Goal: Task Accomplishment & Management: Use online tool/utility

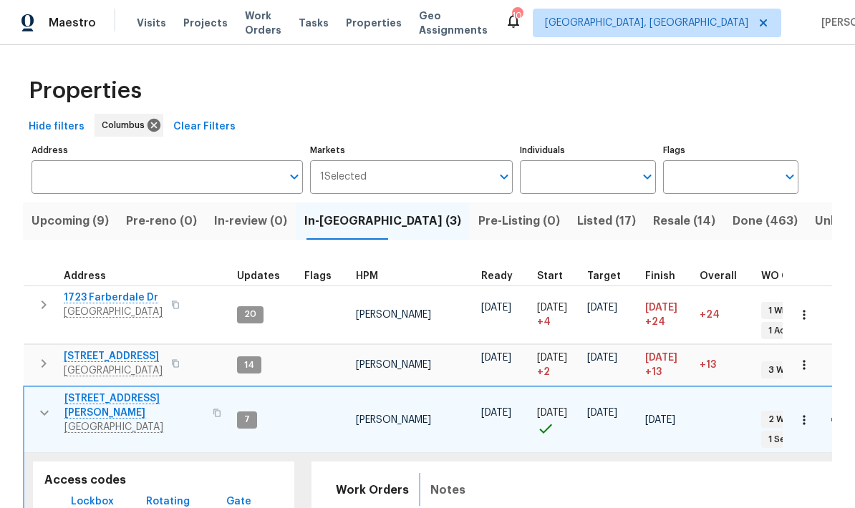
click at [447, 480] on span "Notes" at bounding box center [447, 490] width 35 height 20
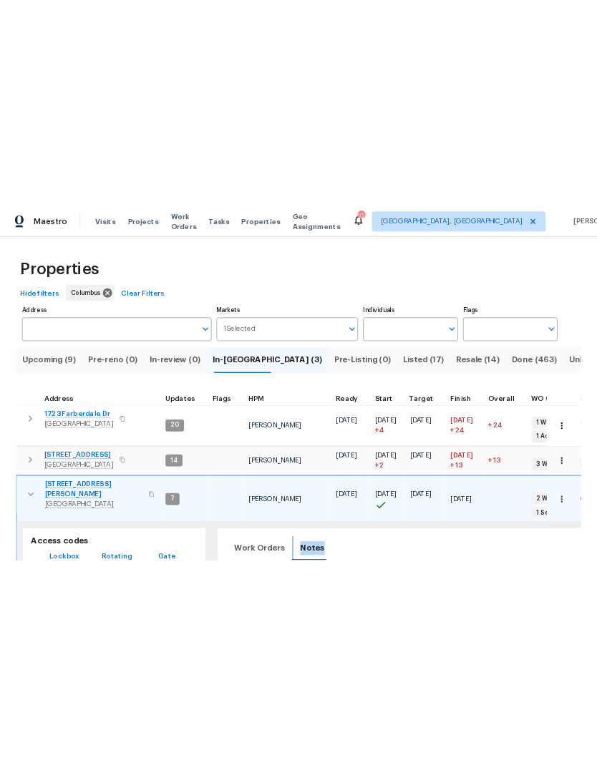
scroll to position [8, 0]
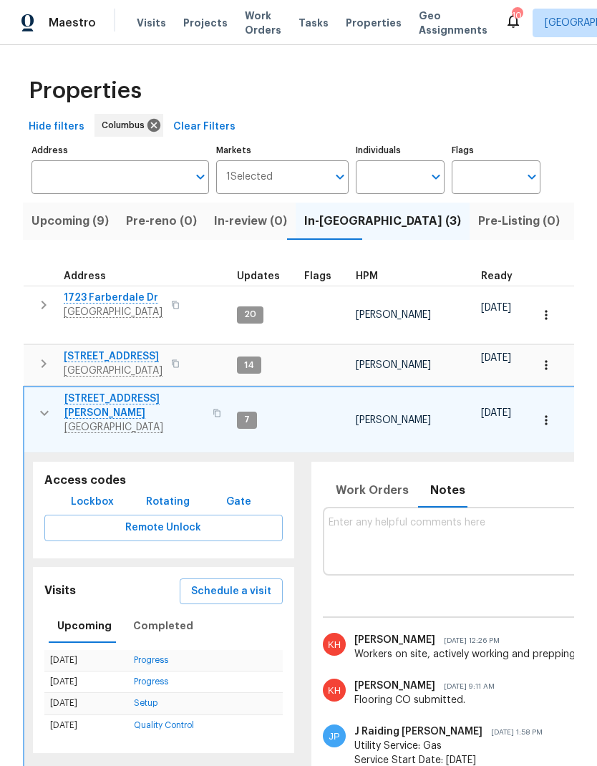
click at [39, 392] on button "button" at bounding box center [44, 413] width 29 height 43
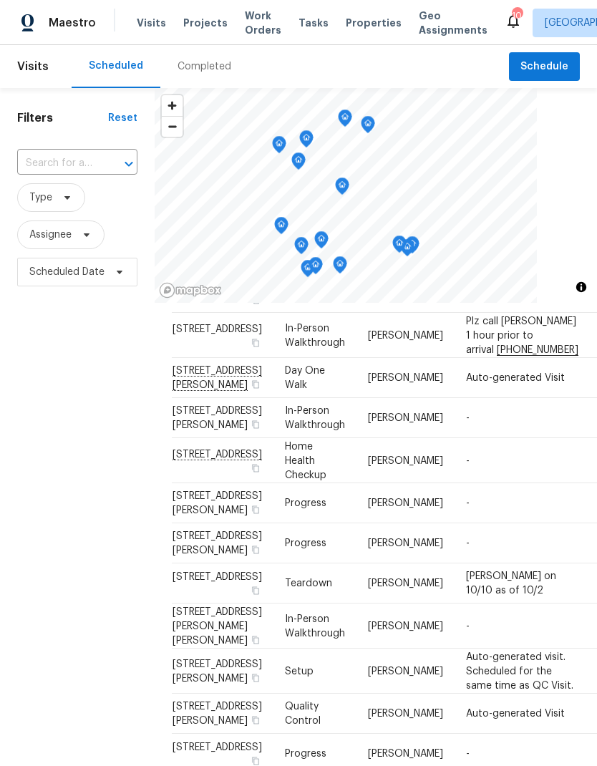
scroll to position [82, 0]
click at [0, 0] on icon at bounding box center [0, 0] width 0 height 0
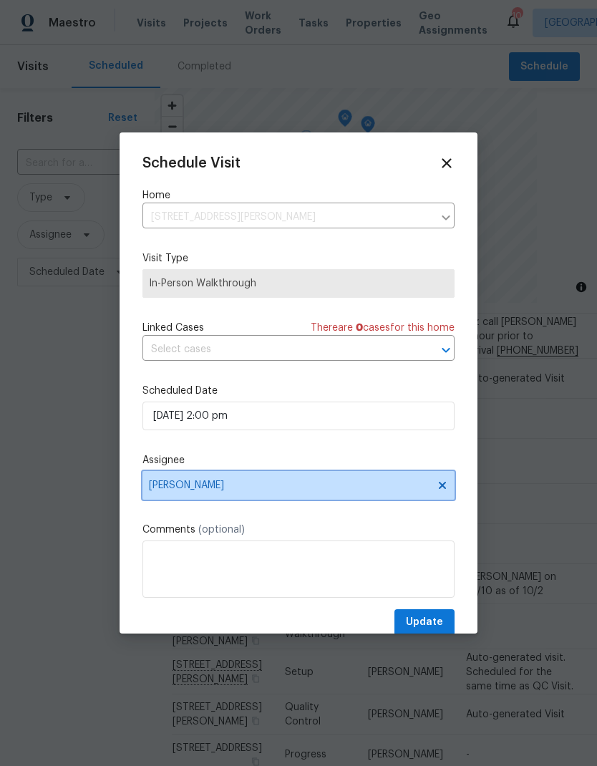
click at [437, 491] on icon at bounding box center [442, 485] width 11 height 11
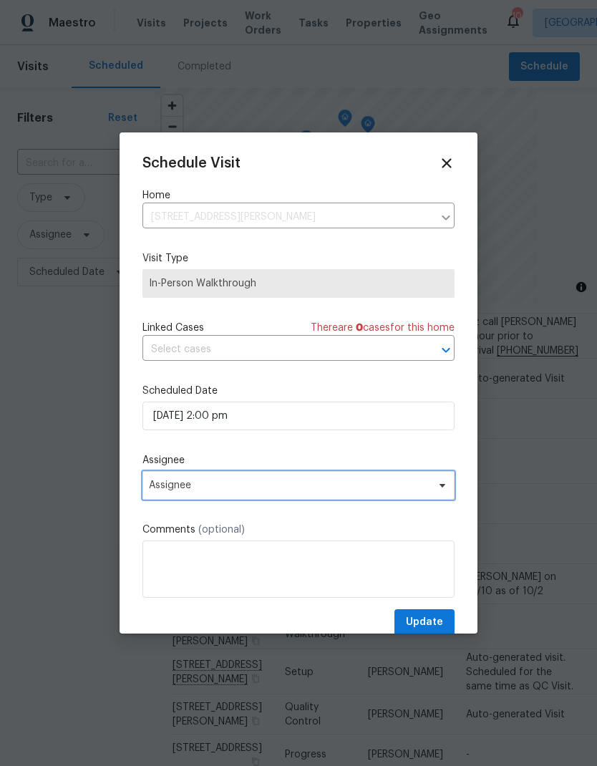
click at [377, 486] on span "Assignee" at bounding box center [289, 485] width 281 height 11
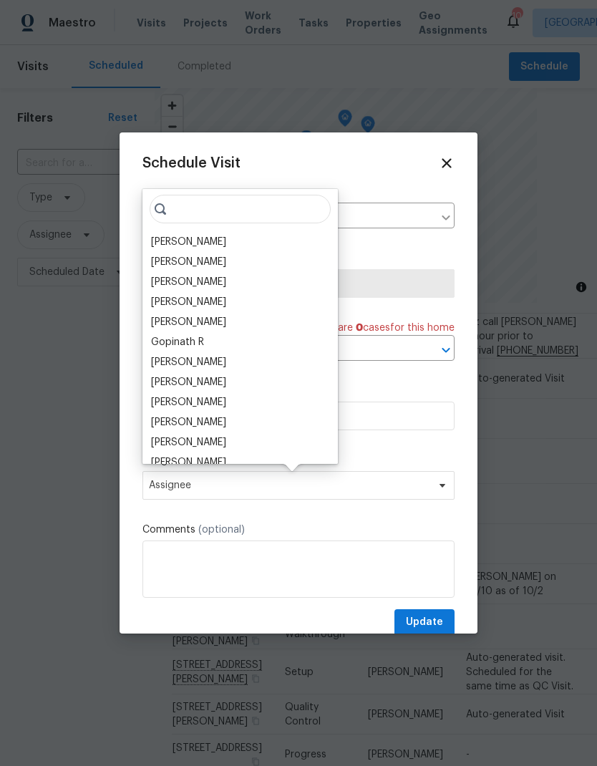
click at [199, 256] on div "[PERSON_NAME]" at bounding box center [188, 262] width 75 height 14
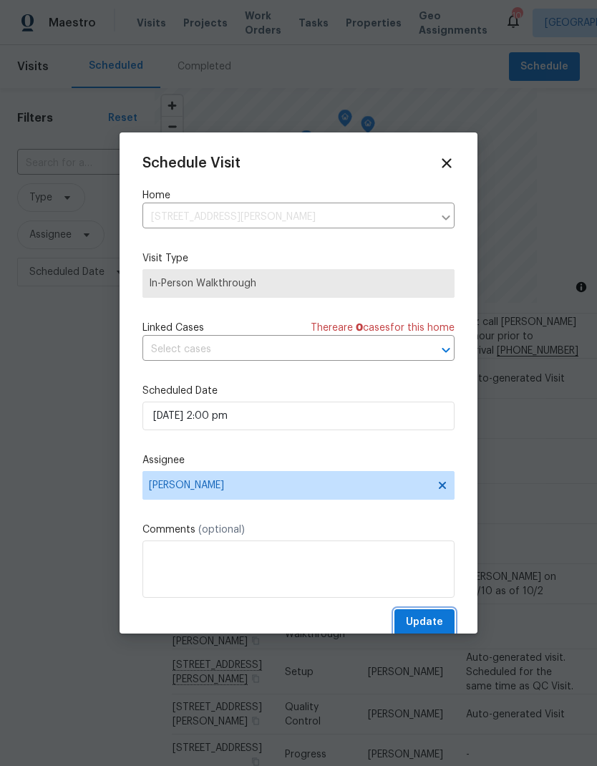
click at [435, 618] on span "Update" at bounding box center [424, 622] width 37 height 18
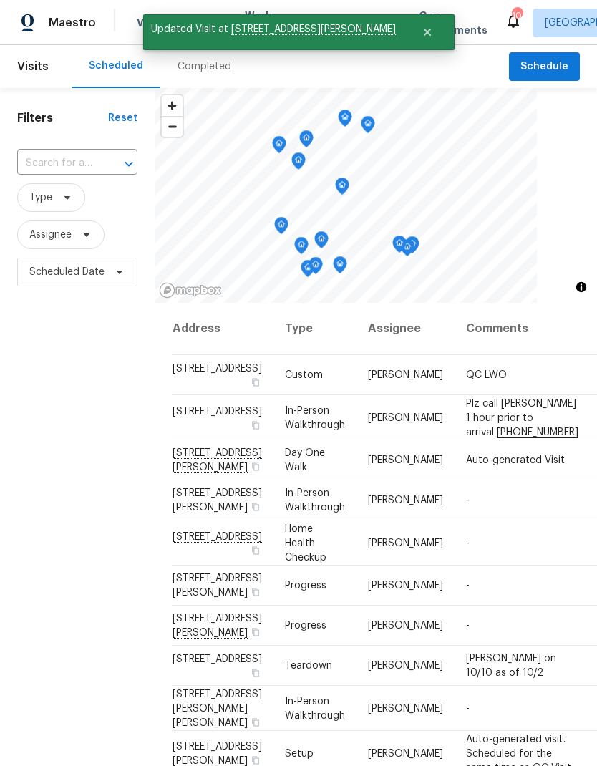
scroll to position [0, 0]
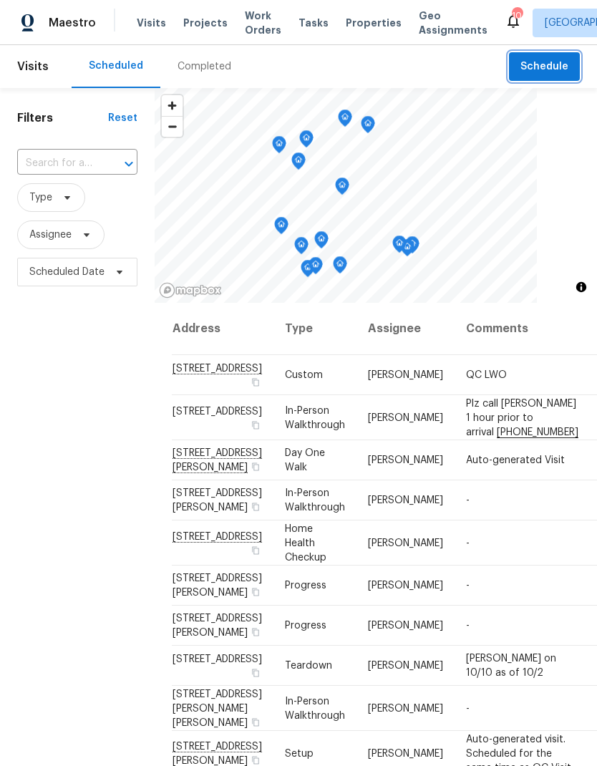
click at [552, 57] on button "Schedule" at bounding box center [544, 66] width 71 height 29
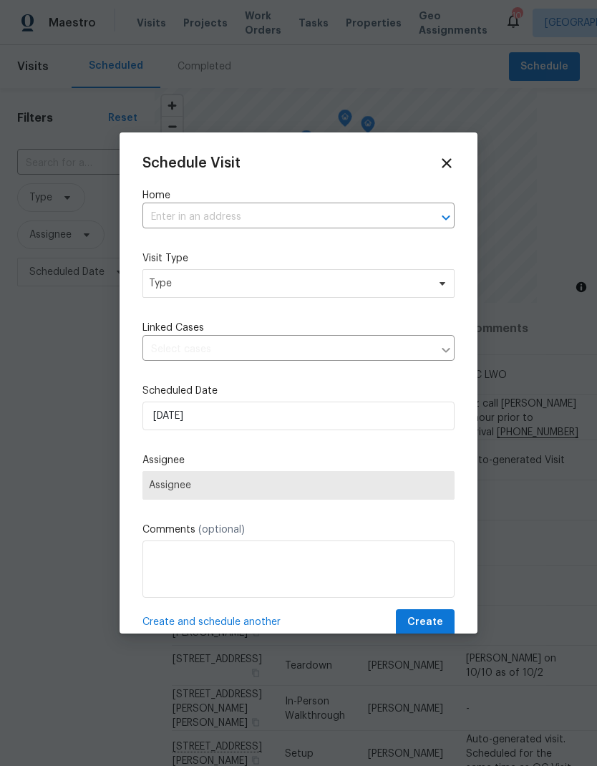
click at [447, 161] on icon at bounding box center [446, 162] width 9 height 9
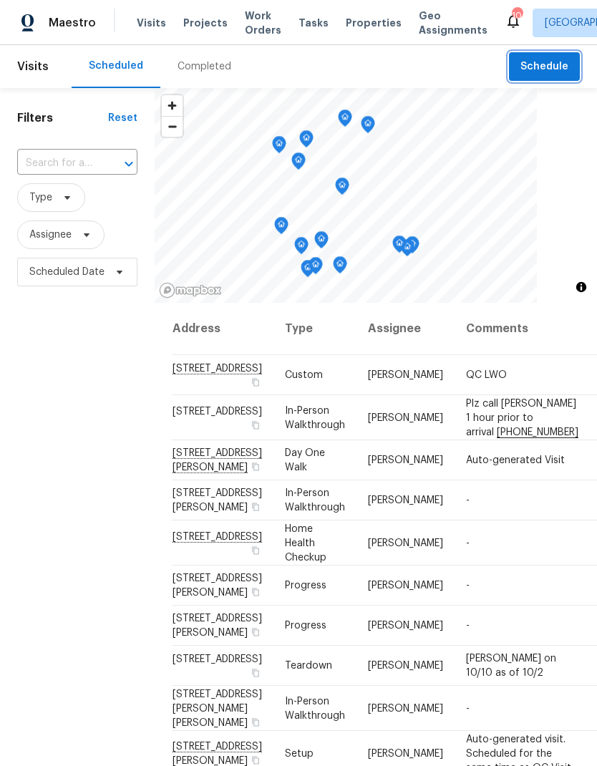
click at [543, 67] on span "Schedule" at bounding box center [544, 67] width 48 height 18
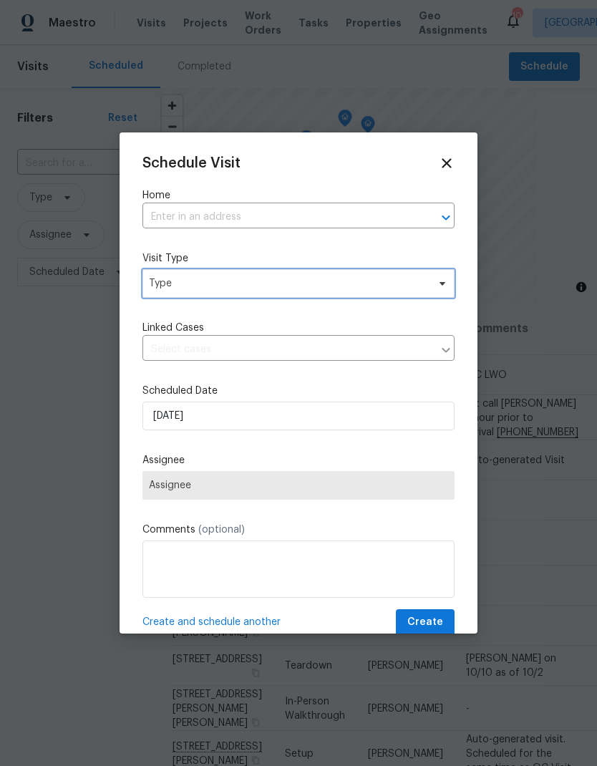
click at [287, 285] on span "Type" at bounding box center [288, 283] width 278 height 14
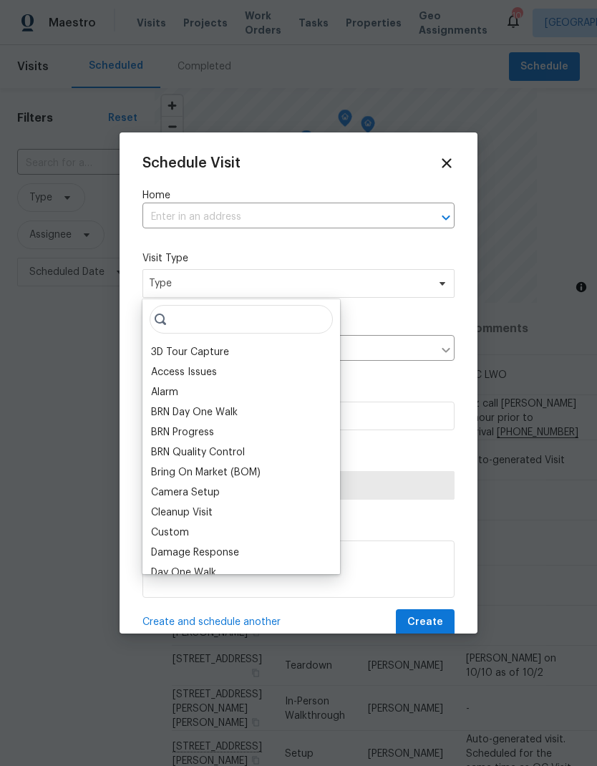
click at [334, 197] on label "Home" at bounding box center [298, 195] width 312 height 14
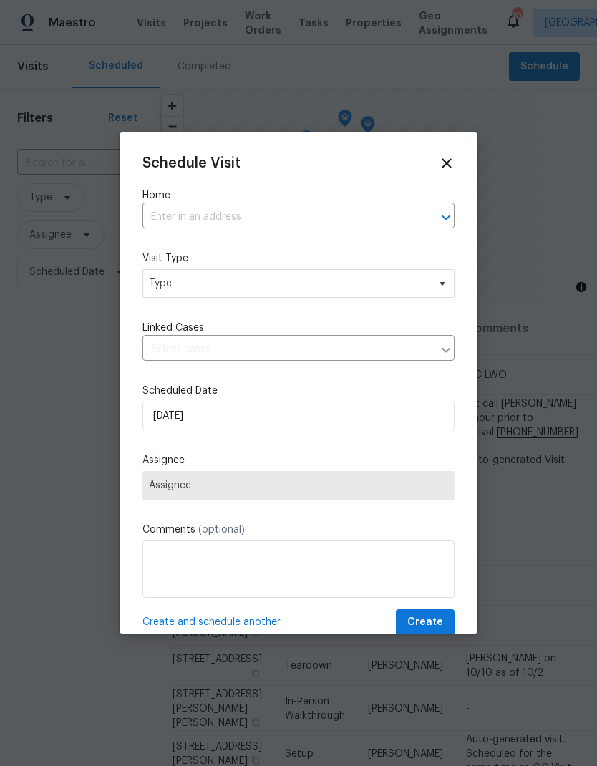
click at [334, 197] on label "Home" at bounding box center [298, 195] width 312 height 14
click at [290, 210] on input "text" at bounding box center [278, 217] width 272 height 22
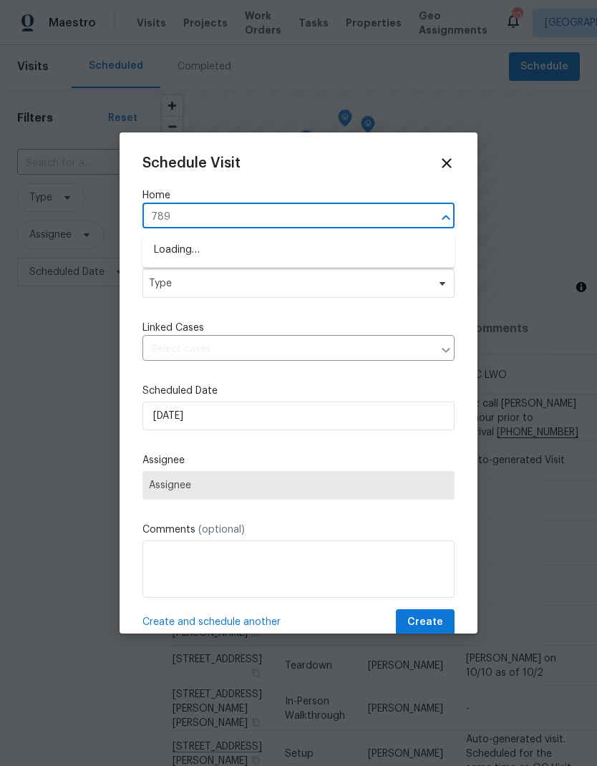
type input "7899"
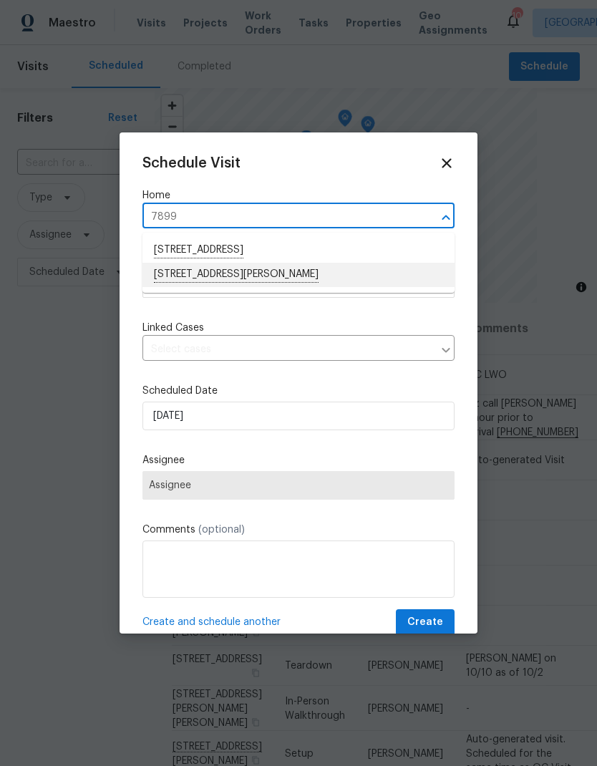
click at [311, 265] on li "[STREET_ADDRESS][PERSON_NAME]" at bounding box center [298, 275] width 312 height 24
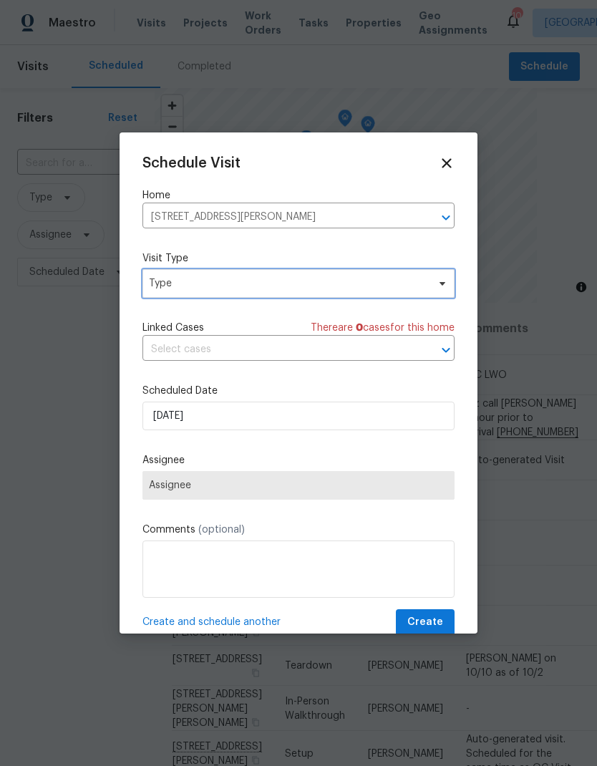
click at [350, 283] on span "Type" at bounding box center [288, 283] width 278 height 14
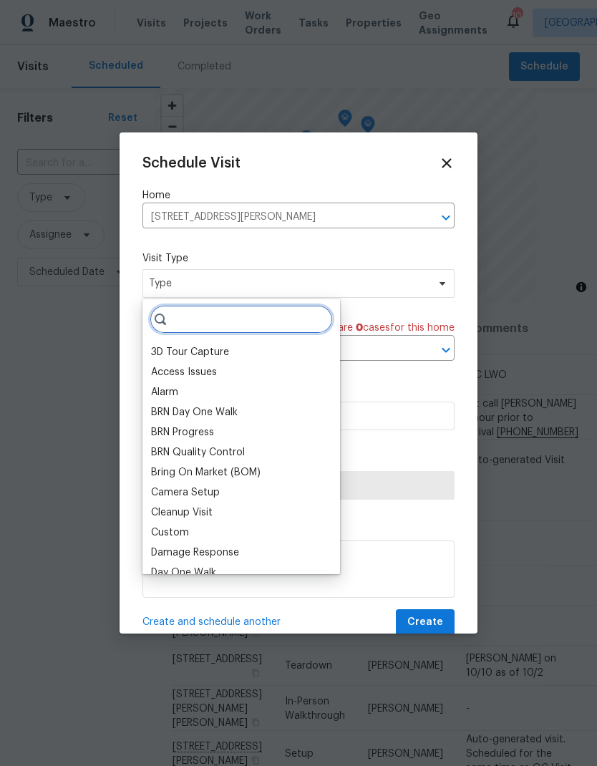
click at [250, 315] on input "search" at bounding box center [241, 319] width 183 height 29
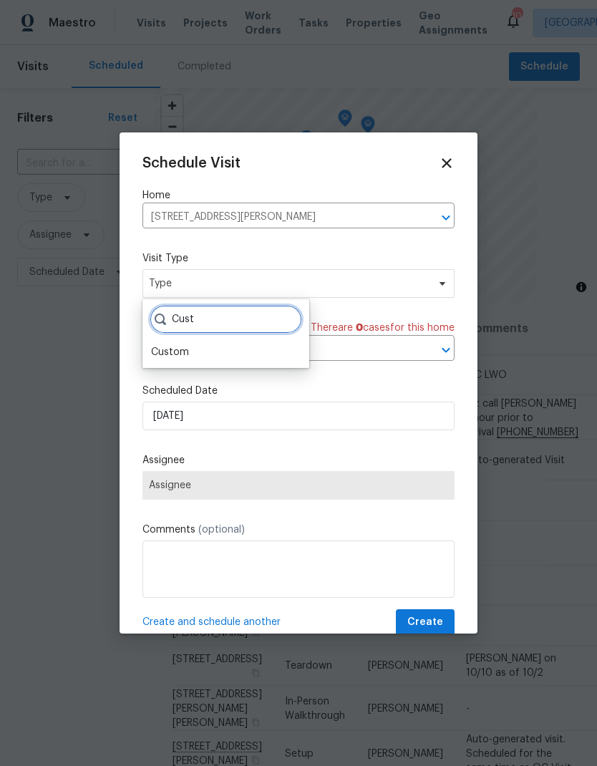
type input "Cust"
click at [192, 341] on div "Cust Custom" at bounding box center [225, 333] width 167 height 69
click at [167, 333] on input "Cust" at bounding box center [226, 319] width 152 height 29
click at [180, 349] on div "Custom" at bounding box center [170, 352] width 38 height 14
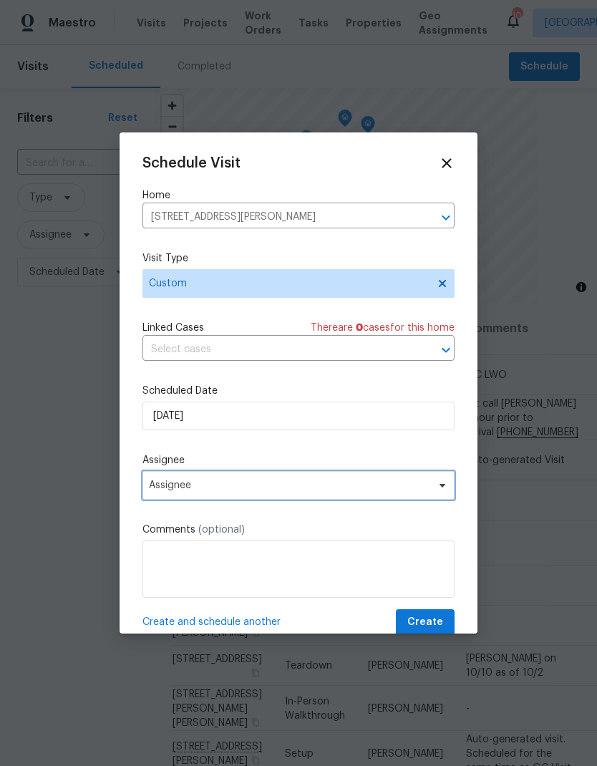
click at [361, 491] on span "Assignee" at bounding box center [289, 485] width 281 height 11
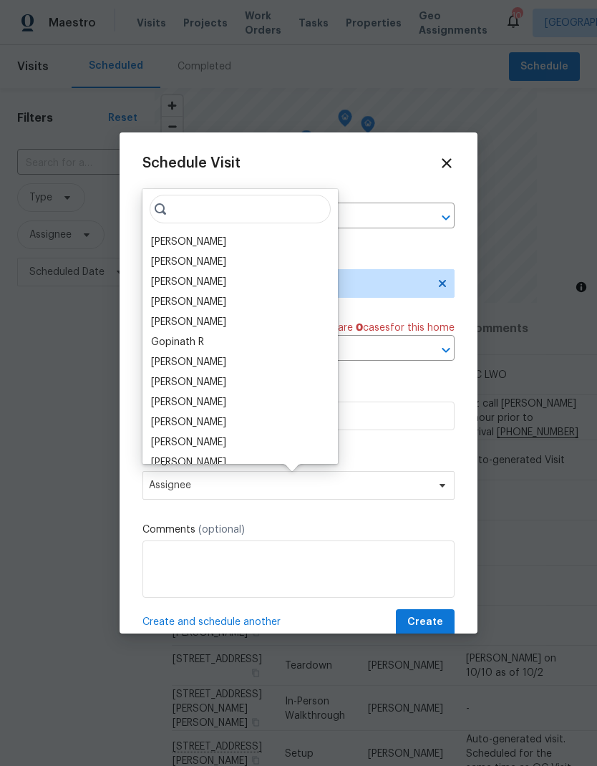
click at [225, 237] on div "[PERSON_NAME]" at bounding box center [188, 242] width 75 height 14
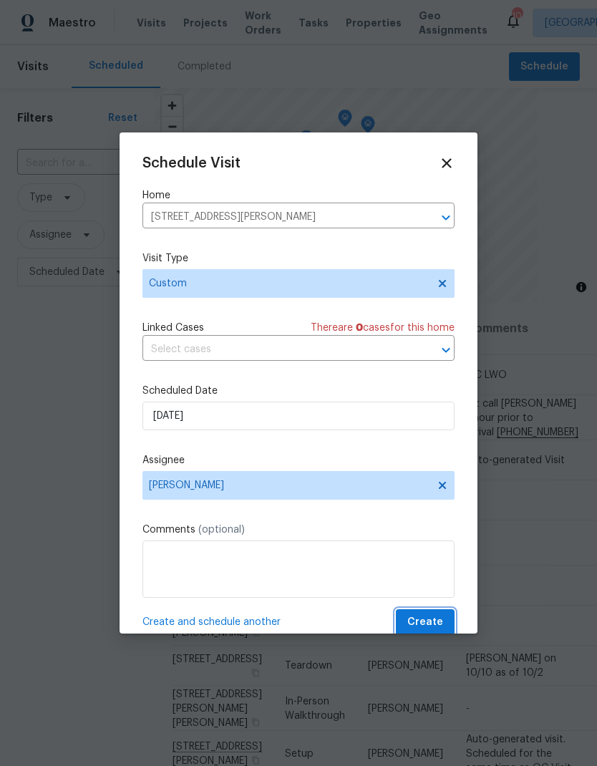
click at [434, 623] on span "Create" at bounding box center [425, 622] width 36 height 18
